Goal: Task Accomplishment & Management: Complete application form

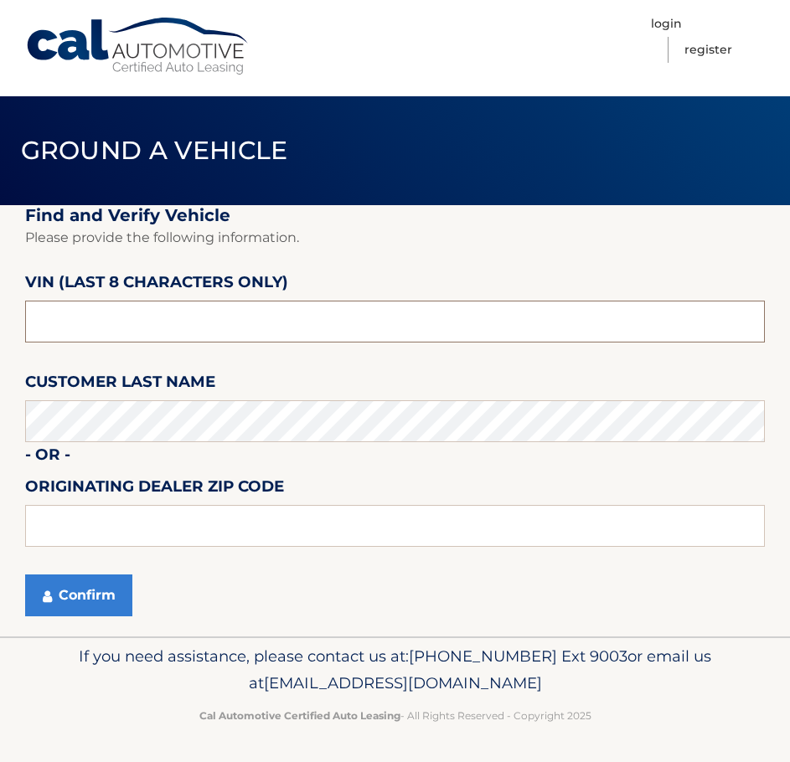
click at [311, 320] on input "text" at bounding box center [395, 322] width 740 height 42
type input "PH16610*"
click at [230, 326] on input "PH16610*" at bounding box center [395, 322] width 740 height 42
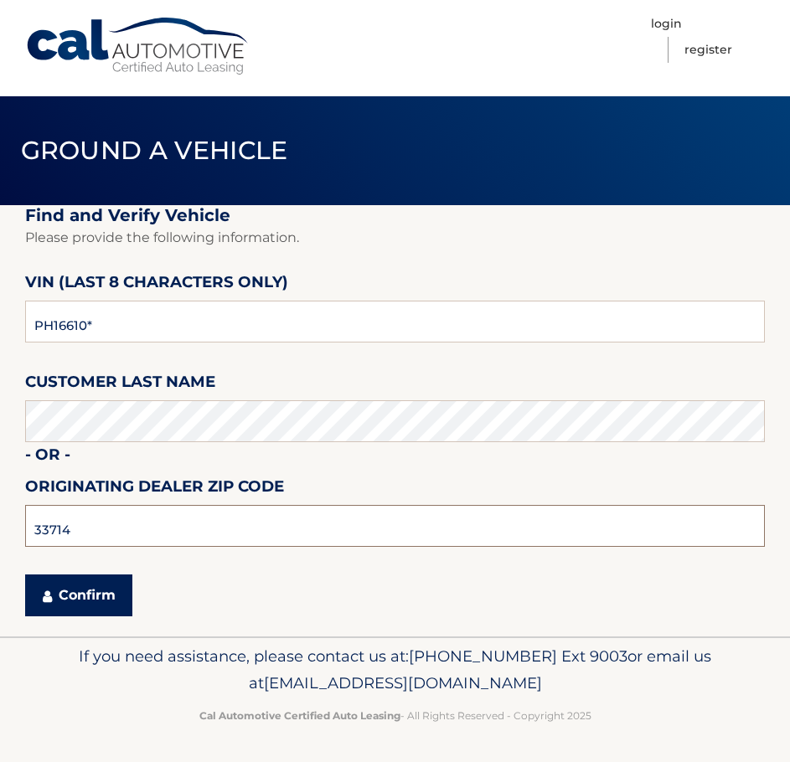
type input "33714"
click at [65, 591] on button "Confirm" at bounding box center [78, 596] width 107 height 42
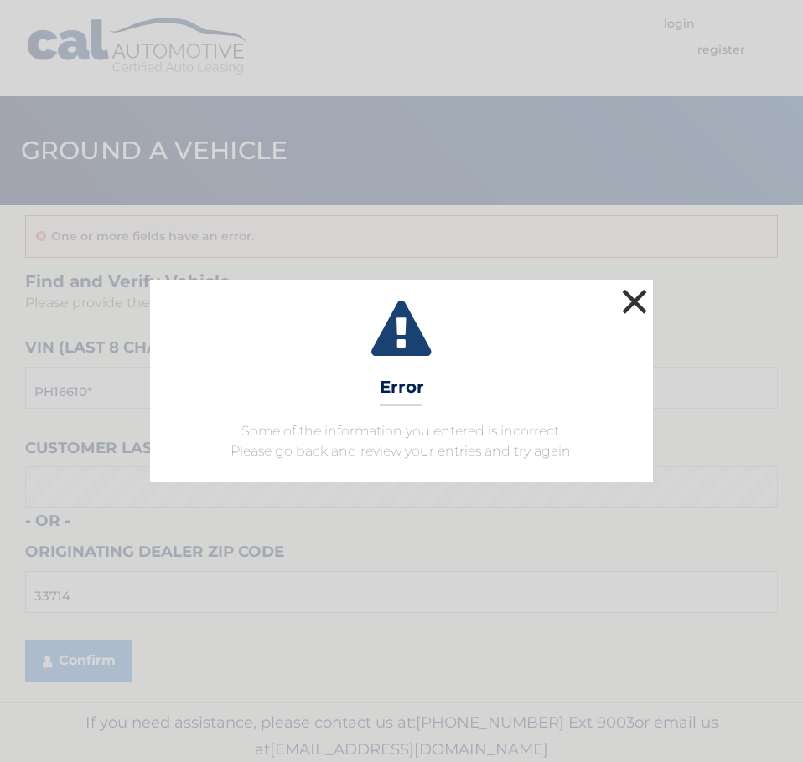
click at [628, 292] on button "×" at bounding box center [634, 302] width 34 height 34
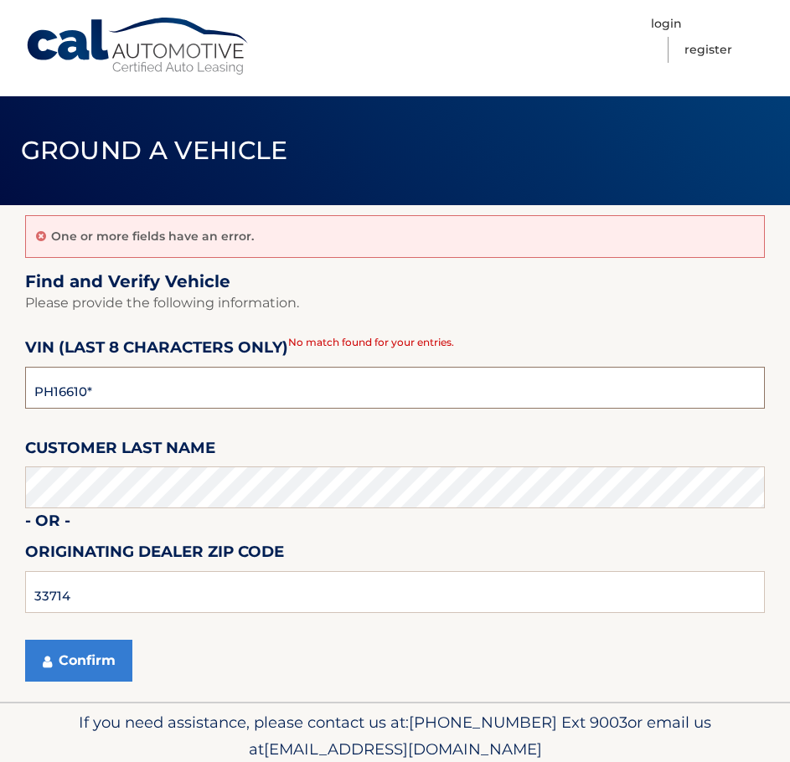
click at [74, 390] on input "PH16610*" at bounding box center [395, 388] width 740 height 42
type input "PH166610"
click at [293, 422] on fieldset "Find and Verify Vehicle Please provide the following information. VIN (last 8 c…" at bounding box center [395, 486] width 740 height 431
click at [72, 656] on button "Confirm" at bounding box center [78, 661] width 107 height 42
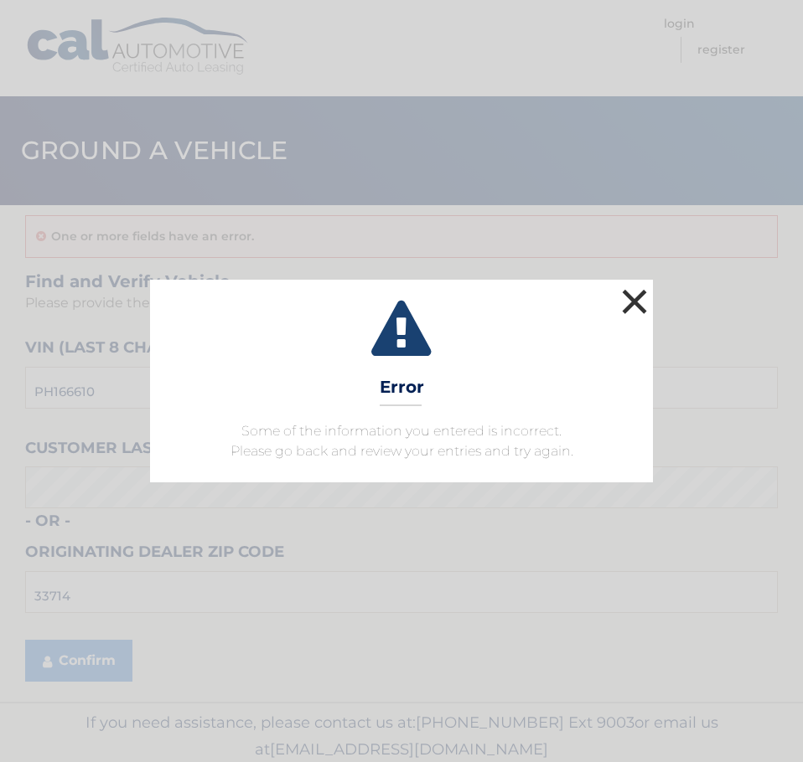
click at [637, 309] on button "×" at bounding box center [634, 302] width 34 height 34
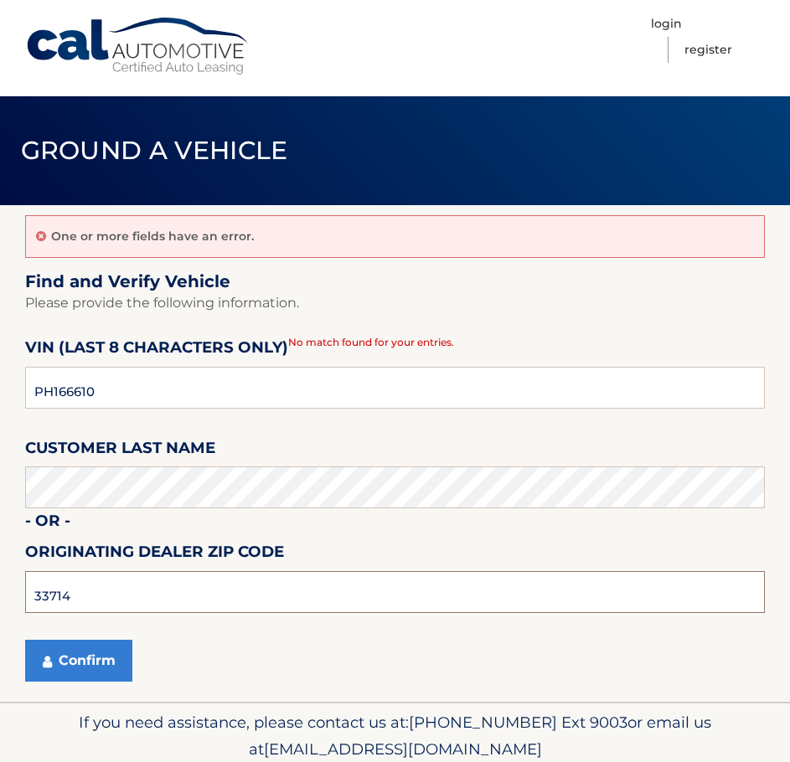
click at [165, 586] on input "33714" at bounding box center [395, 592] width 740 height 42
click at [164, 586] on input "33714" at bounding box center [395, 592] width 740 height 42
click at [110, 664] on button "Confirm" at bounding box center [78, 661] width 107 height 42
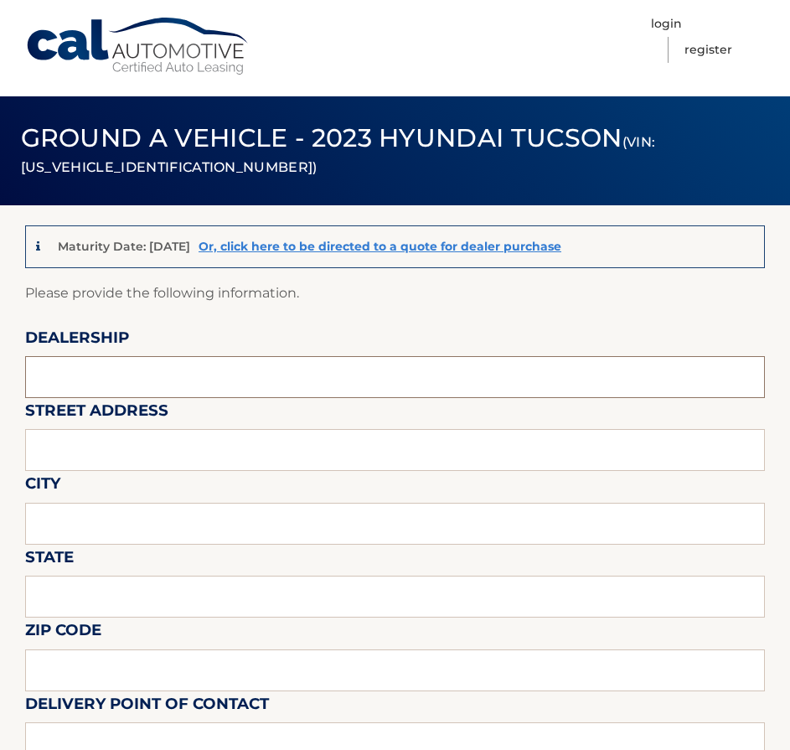
click at [260, 379] on input "text" at bounding box center [395, 377] width 740 height 42
type input "c"
type input "Crown Hyundai"
type input "5301 34th St N"
type input "St Pete"
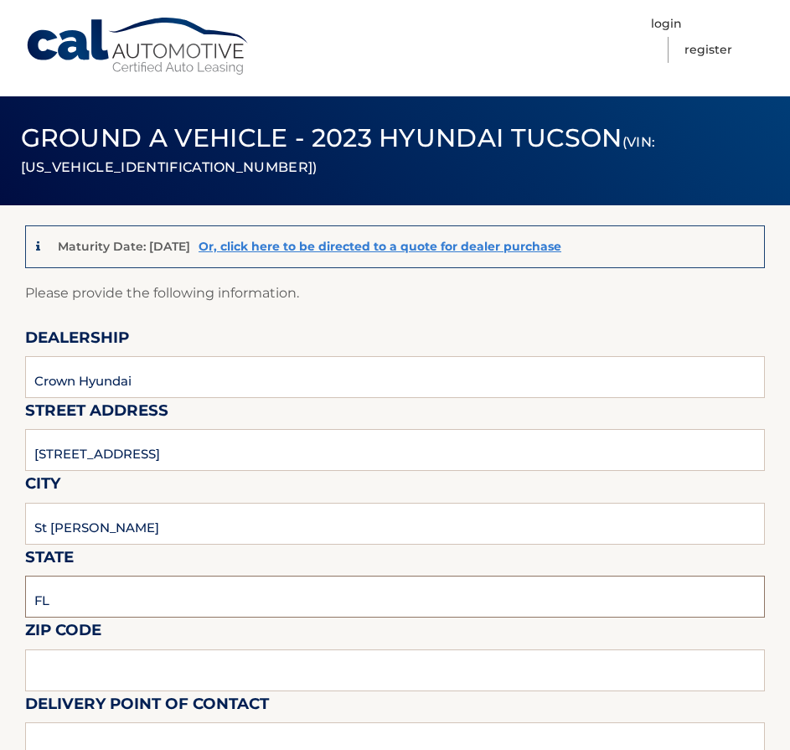
type input "FL"
type input "33714"
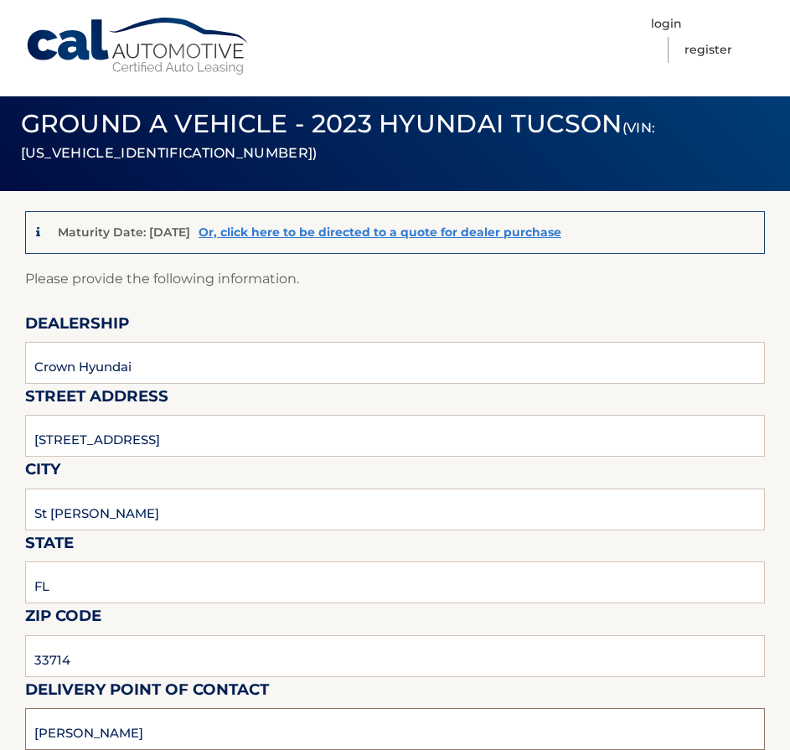
type input "Brian Dudley"
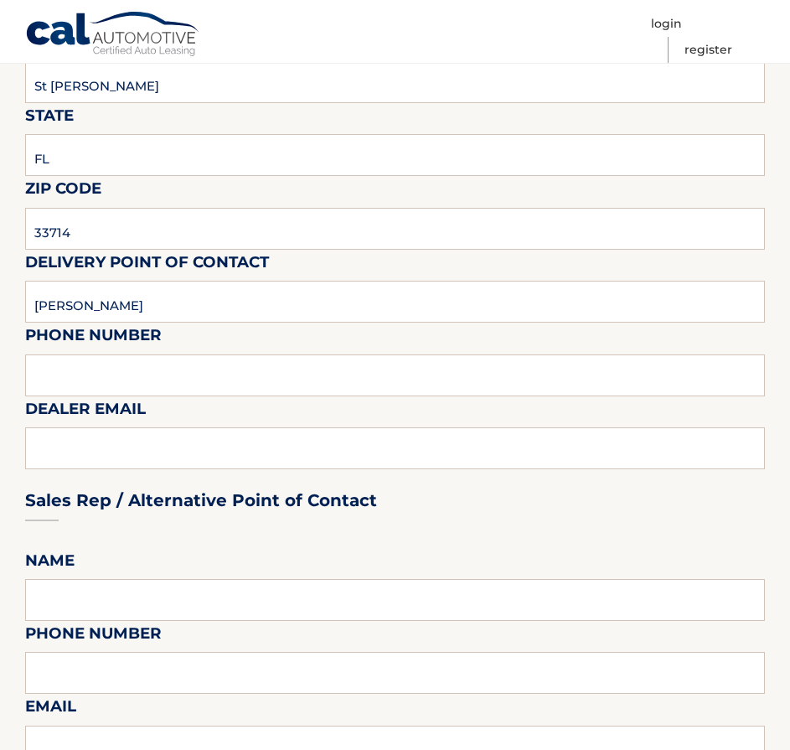
click at [359, 398] on fieldset "Please provide the following information. Dealership Crown Hyundai Street Addre…" at bounding box center [395, 720] width 740 height 1760
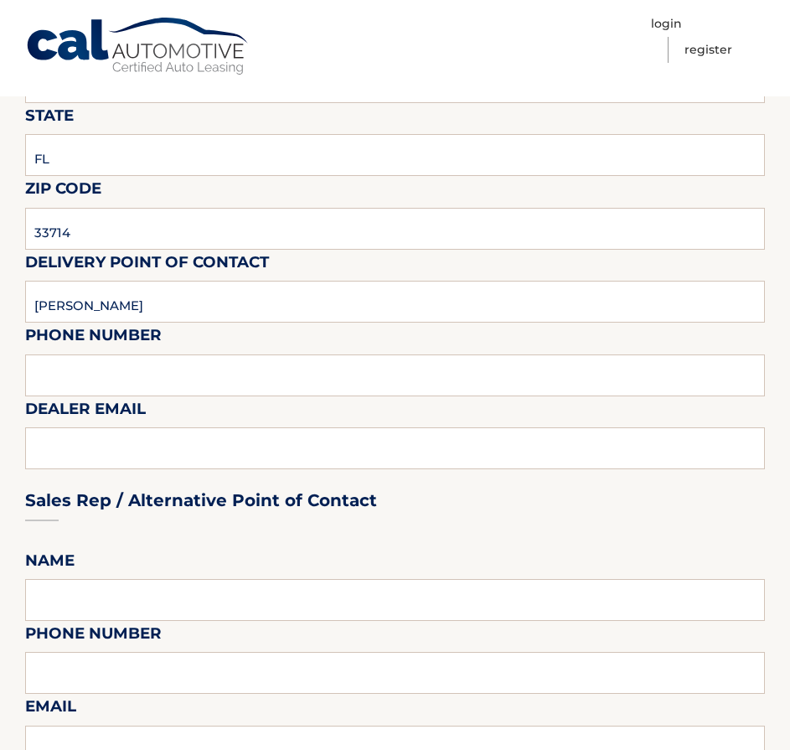
scroll to position [2, 0]
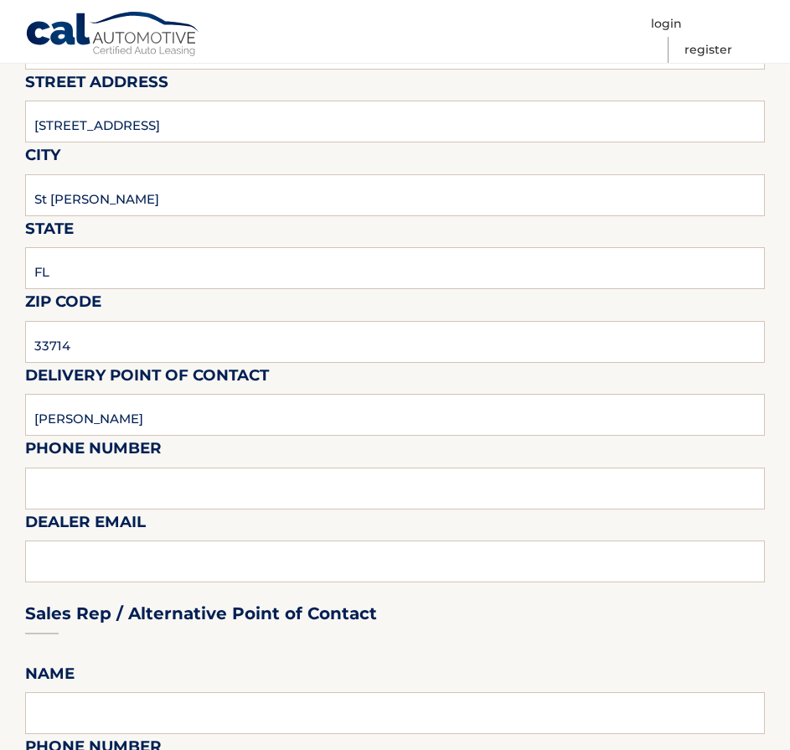
scroll to position [337, 0]
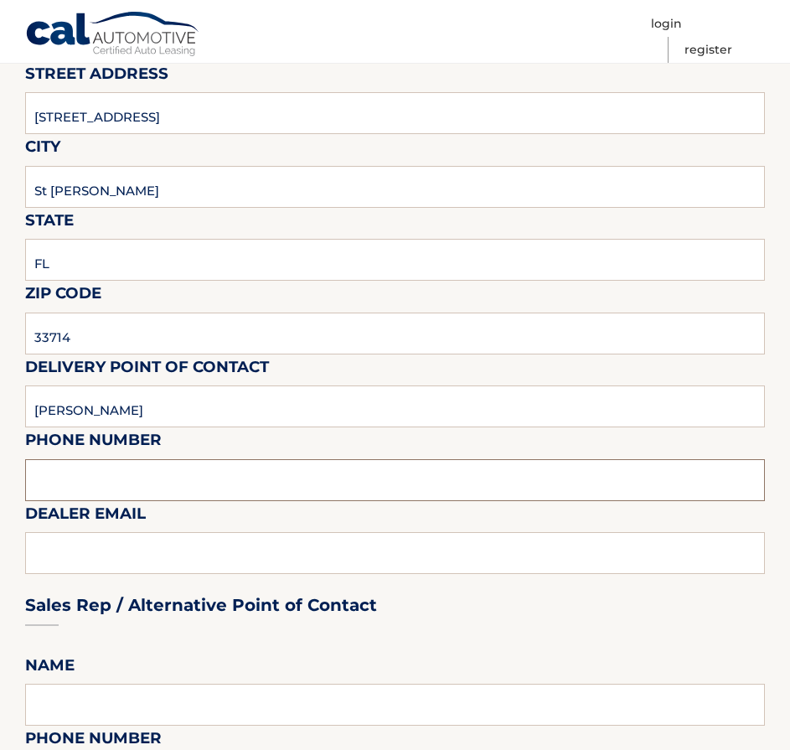
click at [207, 483] on input "text" at bounding box center [395, 480] width 740 height 42
type input "7274975431"
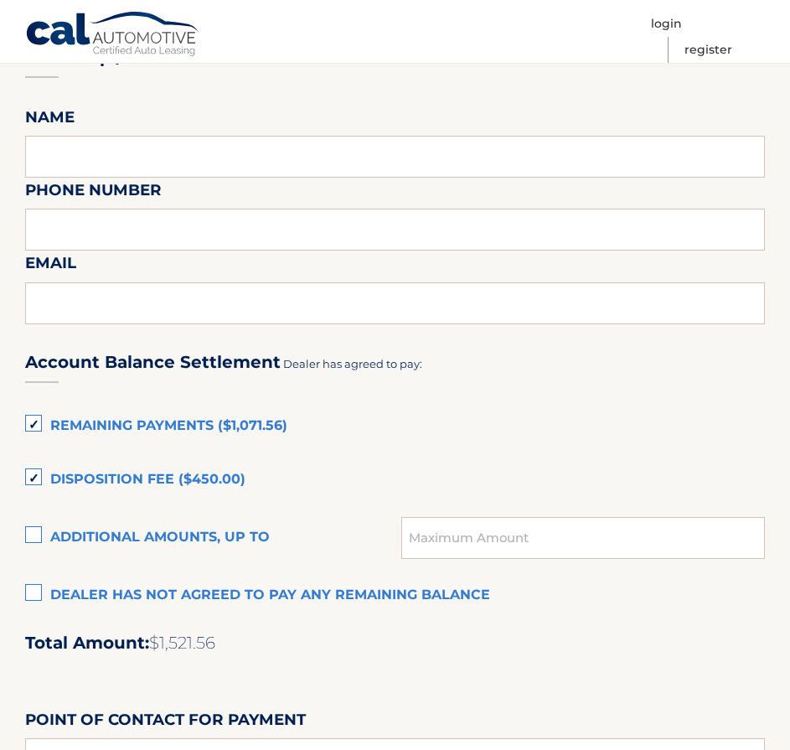
scroll to position [923, 0]
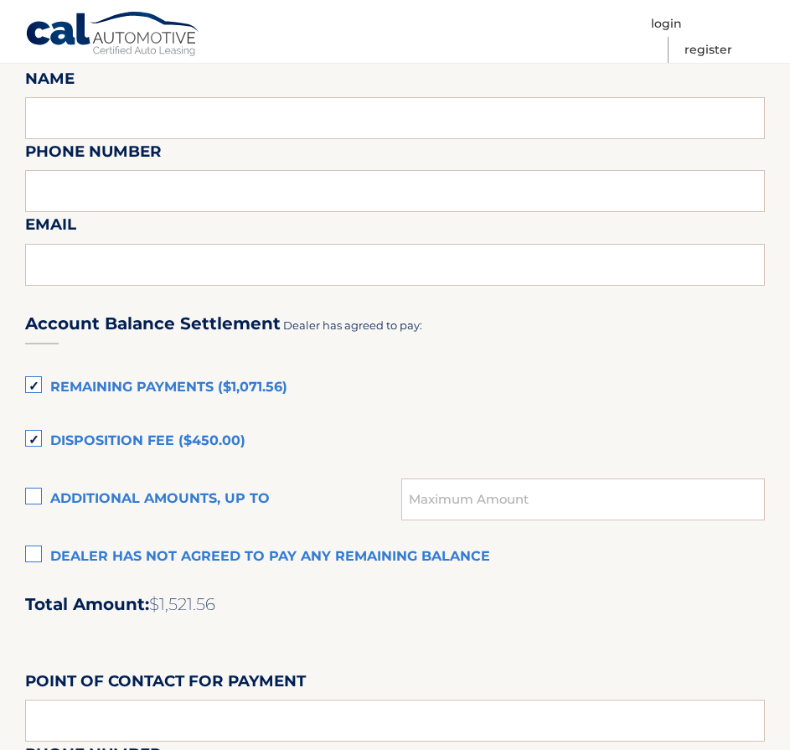
type input "bdudley@crowncars.com"
click at [34, 555] on label "Dealer has not agreed to pay any remaining balance" at bounding box center [395, 557] width 740 height 34
click at [0, 0] on input "Dealer has not agreed to pay any remaining balance" at bounding box center [0, 0] width 0 height 0
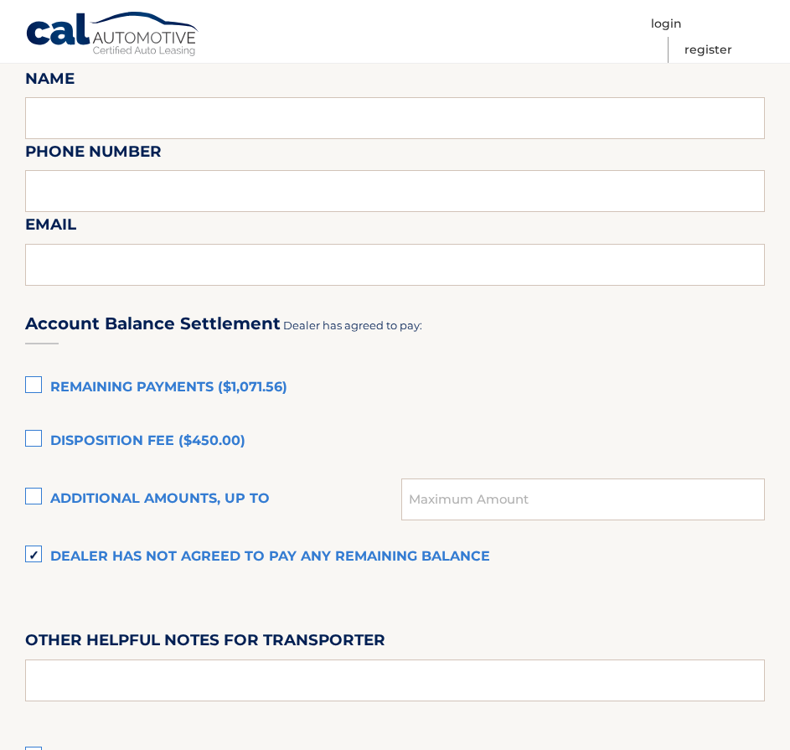
click at [554, 581] on div "Account Balance Settlement Dealer has agreed to pay: Remaining Payments ($1,071…" at bounding box center [395, 533] width 740 height 483
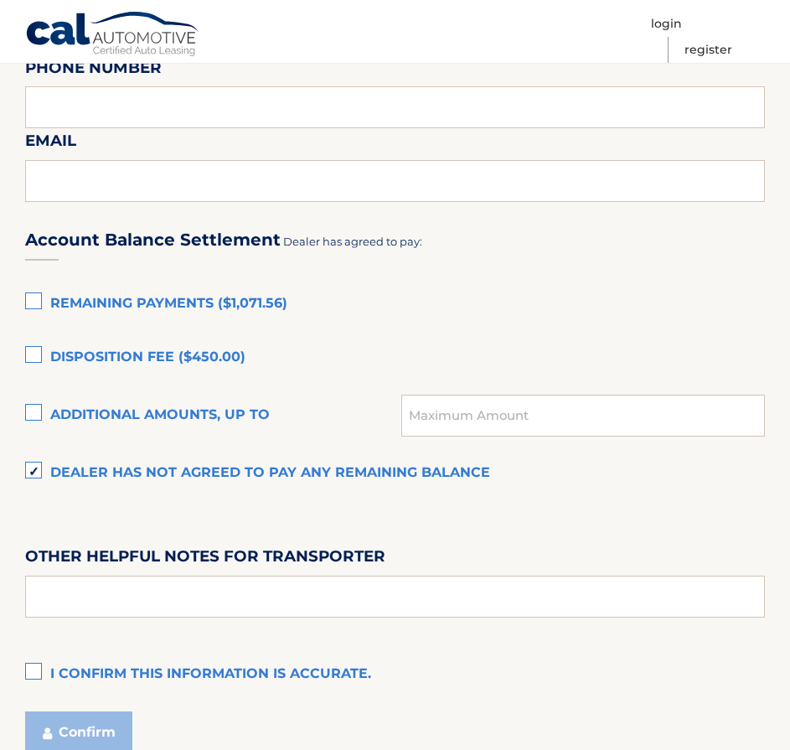
click at [35, 671] on label "I confirm this information is accurate." at bounding box center [395, 675] width 740 height 34
click at [0, 0] on input "I confirm this information is accurate." at bounding box center [0, 0] width 0 height 0
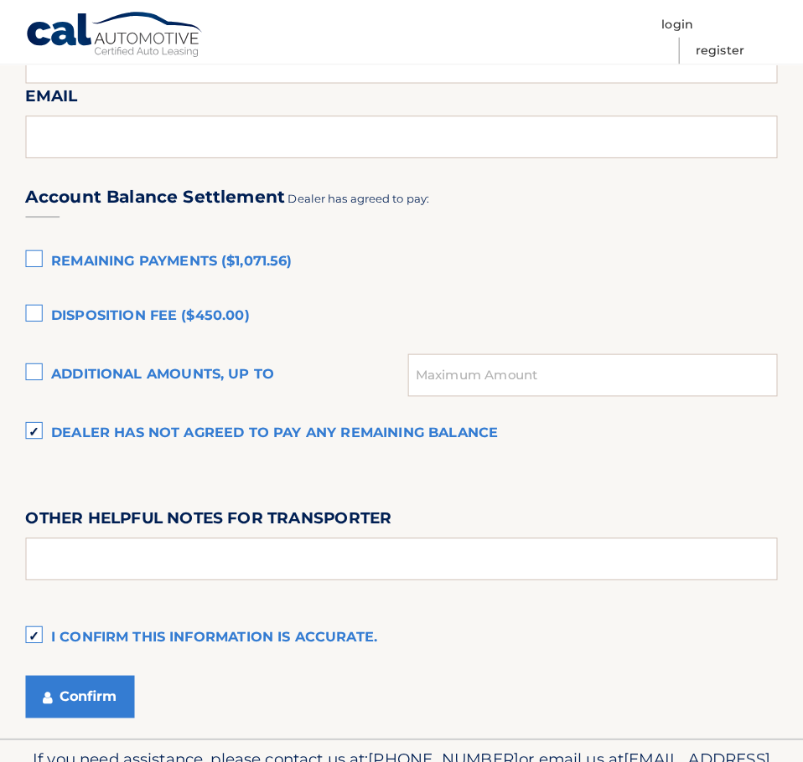
scroll to position [1091, 0]
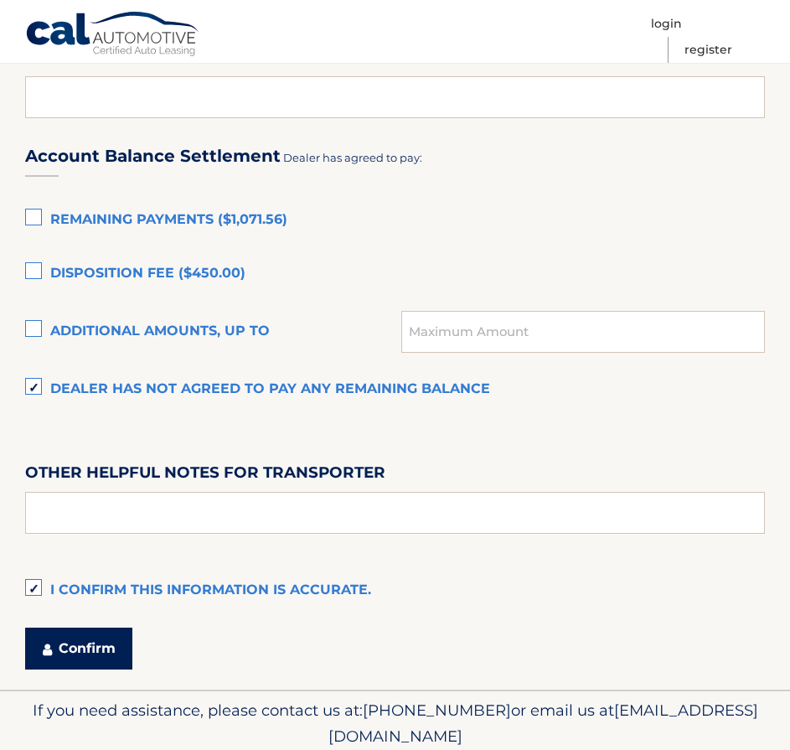
click at [76, 647] on button "Confirm" at bounding box center [78, 649] width 107 height 42
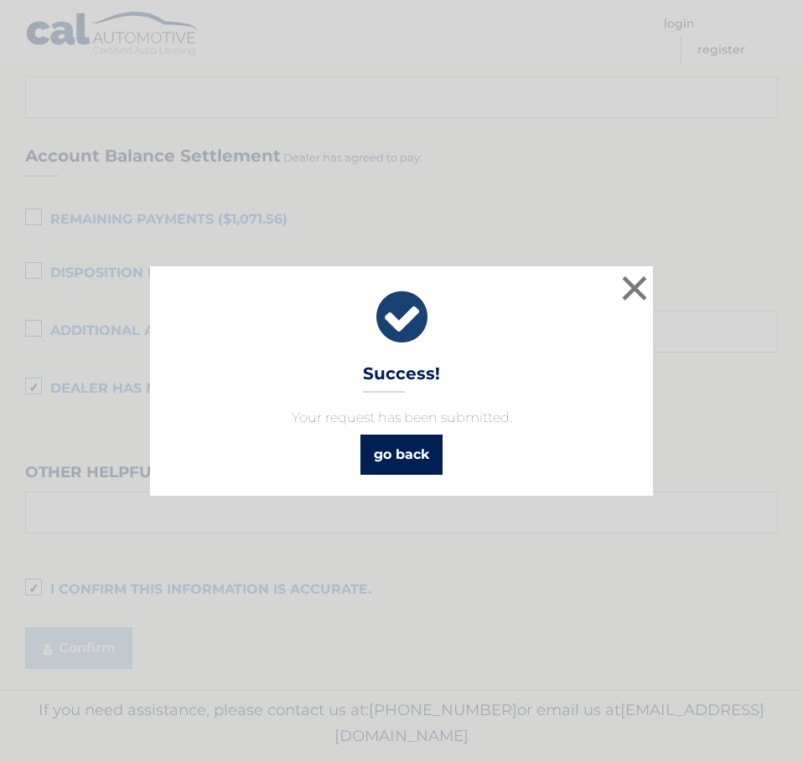
click at [405, 452] on link "go back" at bounding box center [401, 455] width 82 height 40
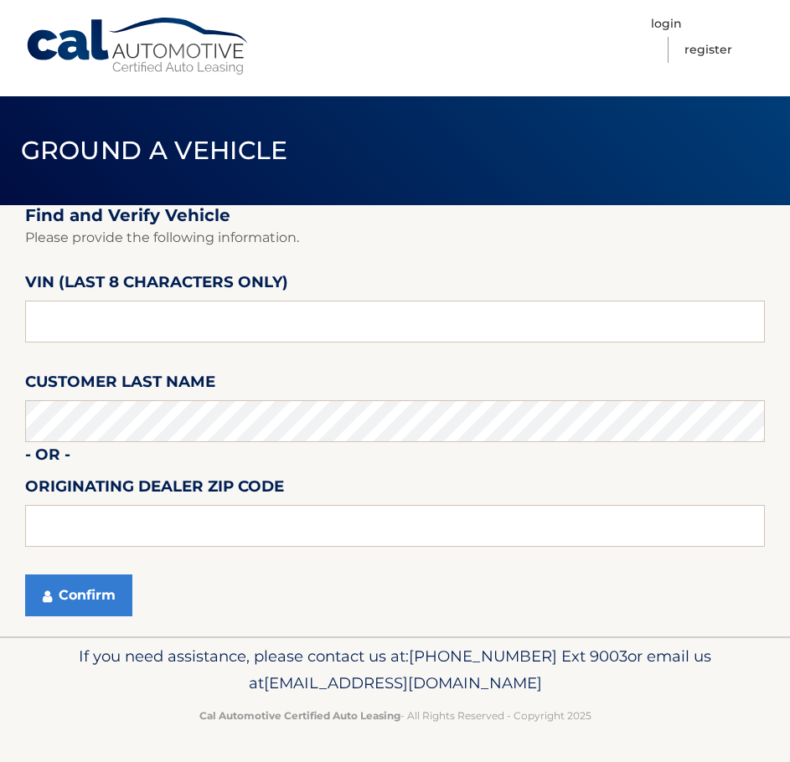
click at [152, 55] on link "Cal Automotive" at bounding box center [138, 46] width 226 height 59
